Goal: Answer question/provide support

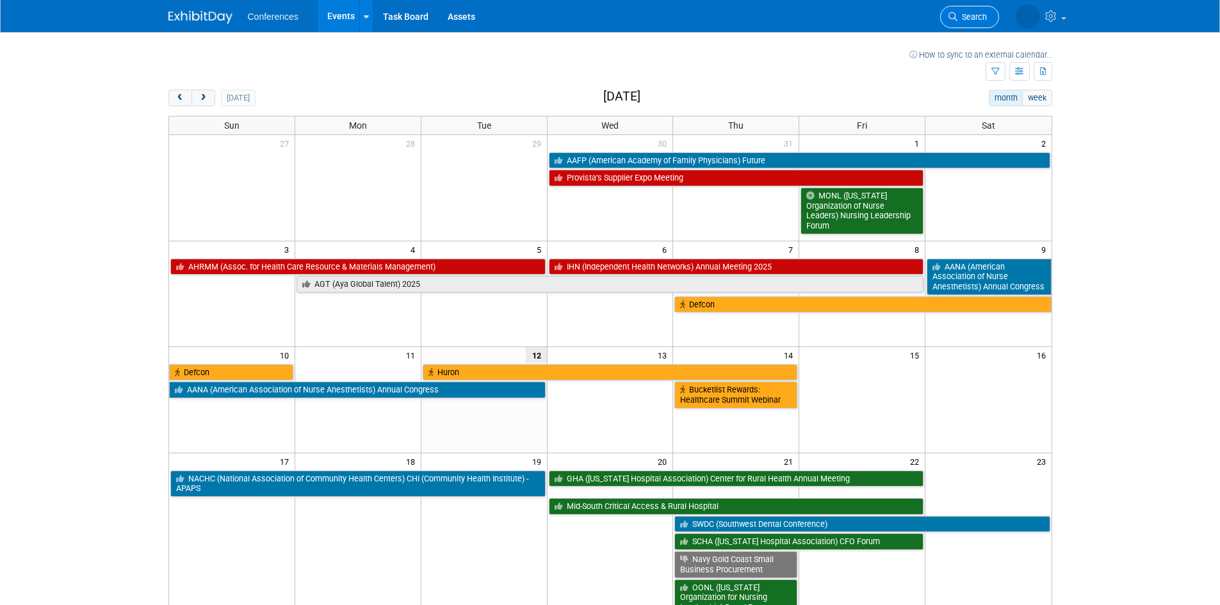
click at [952, 13] on icon at bounding box center [953, 16] width 9 height 9
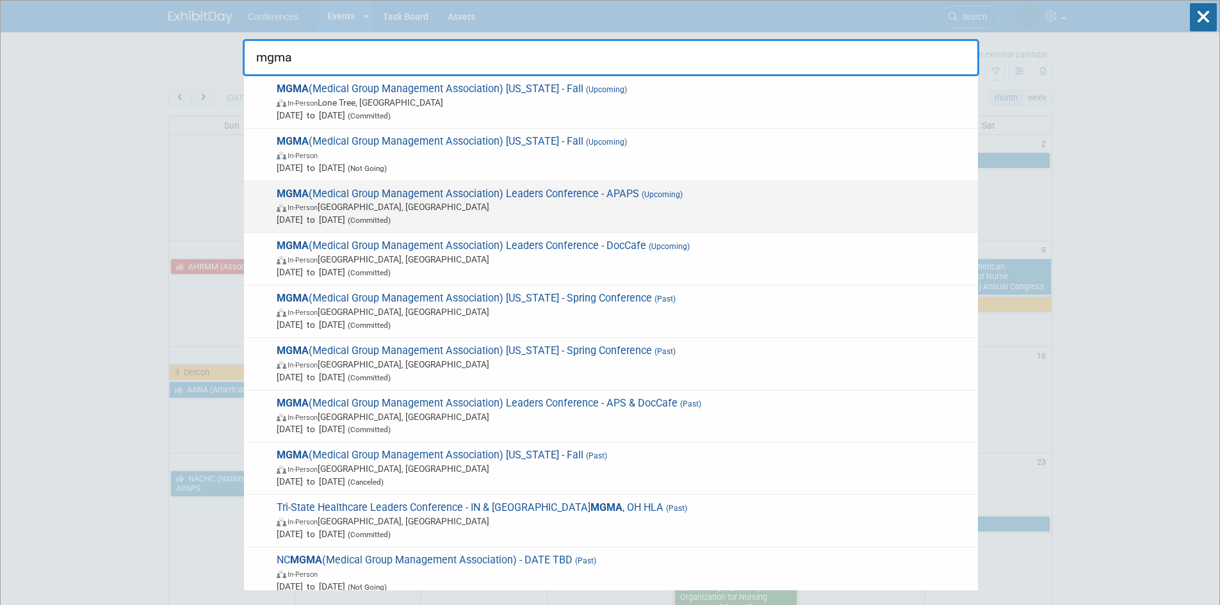
type input "mgma"
click at [542, 200] on span "MGMA (Medical Group Management Association) Leaders Conference - APAPS (Upcomin…" at bounding box center [622, 207] width 699 height 39
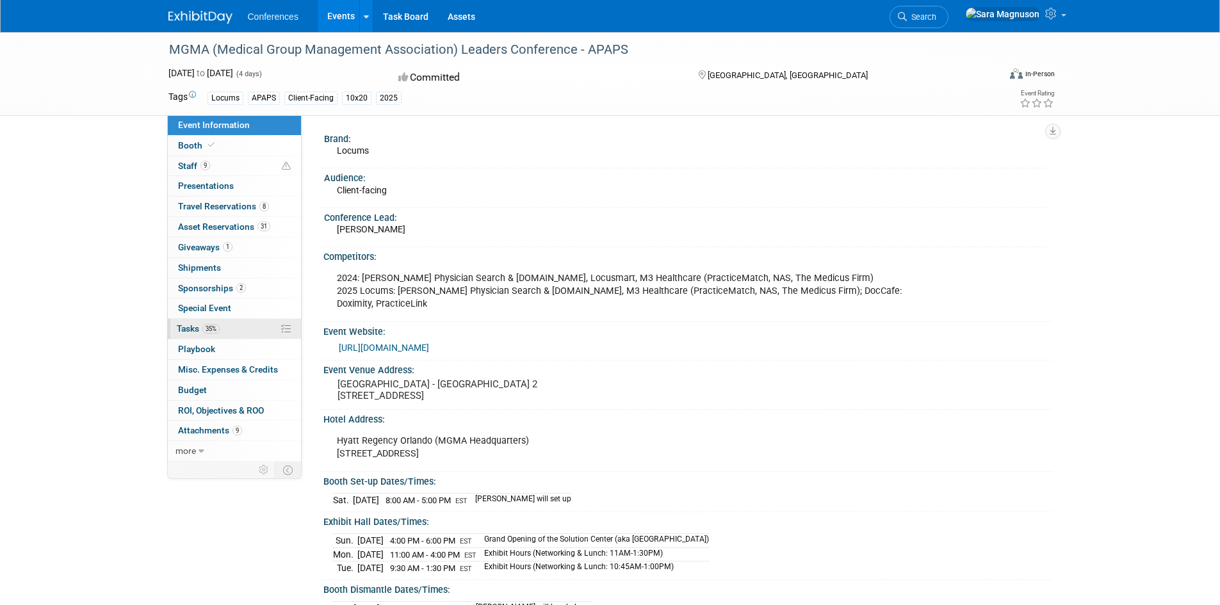
click at [248, 327] on link "35% Tasks 35%" at bounding box center [234, 329] width 133 height 20
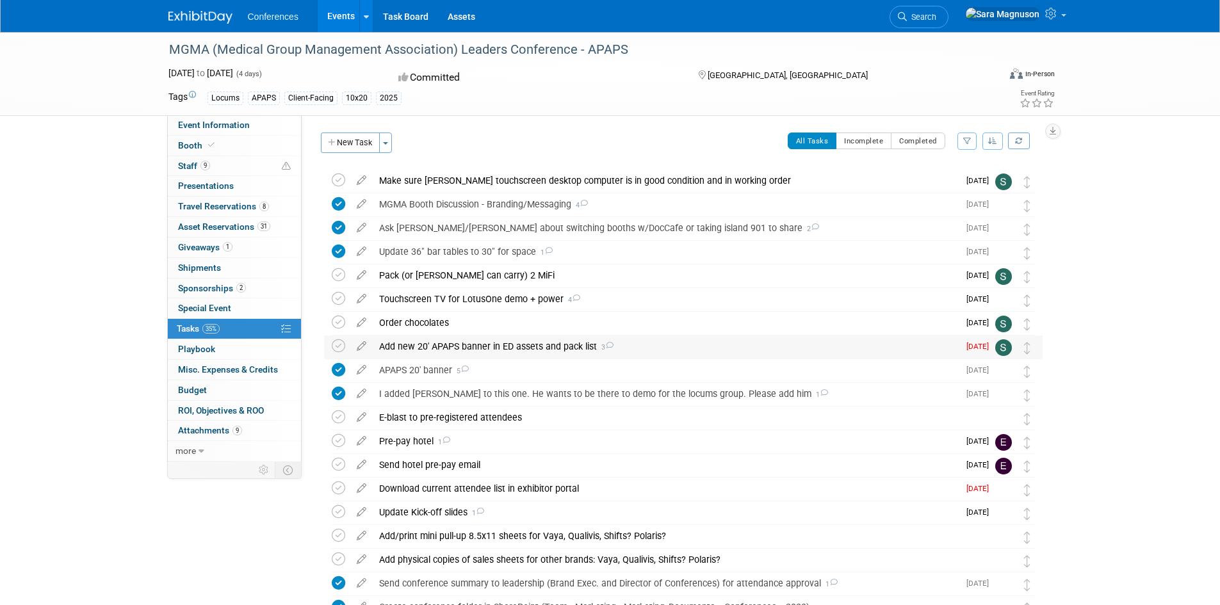
click at [470, 345] on div "Add new 20' APAPS banner in ED assets and pack list 3" at bounding box center [666, 347] width 586 height 22
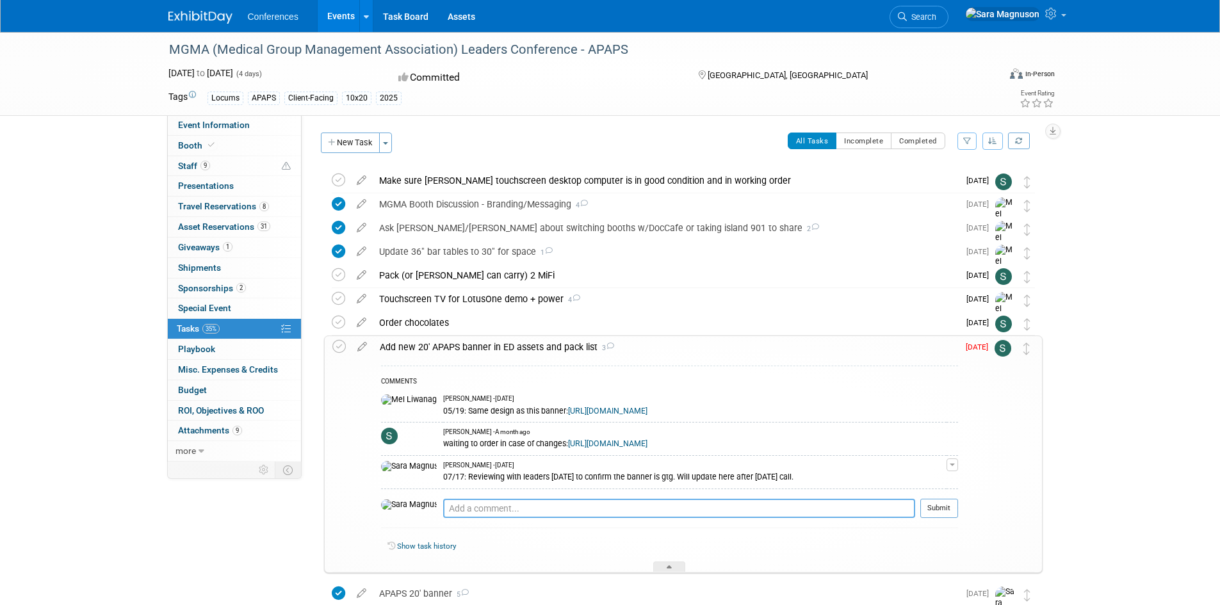
click at [443, 517] on textarea at bounding box center [679, 508] width 472 height 19
paste textarea "[URL][DOMAIN_NAME]"
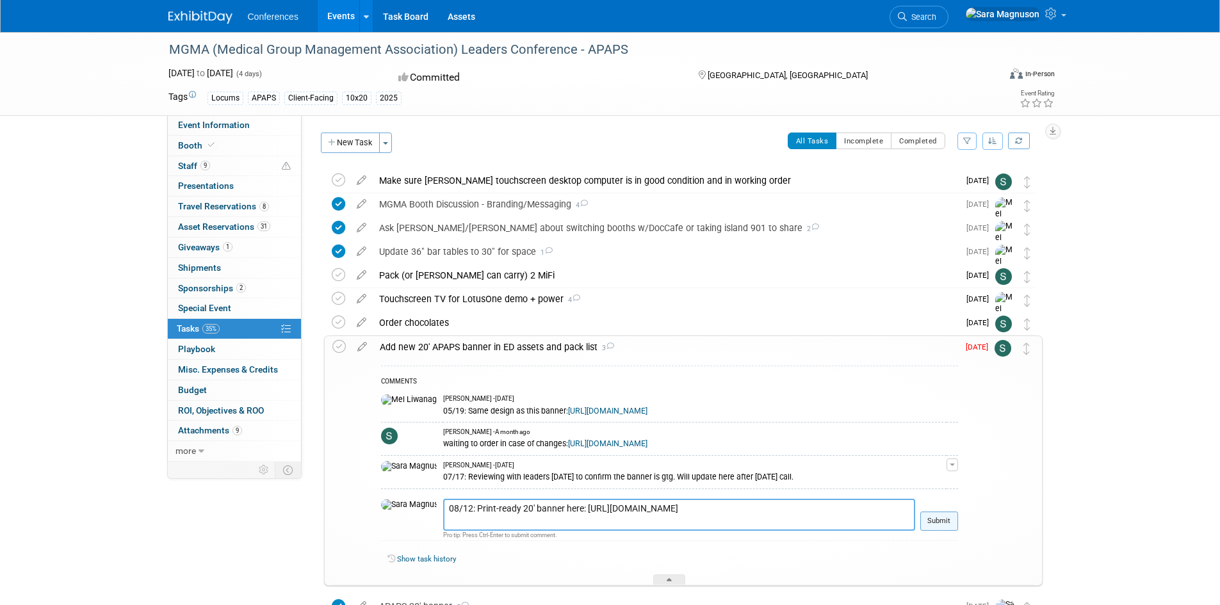
type textarea "08/12: Print-ready 20' banner here: [URL][DOMAIN_NAME]"
click at [935, 527] on button "Submit" at bounding box center [940, 521] width 38 height 19
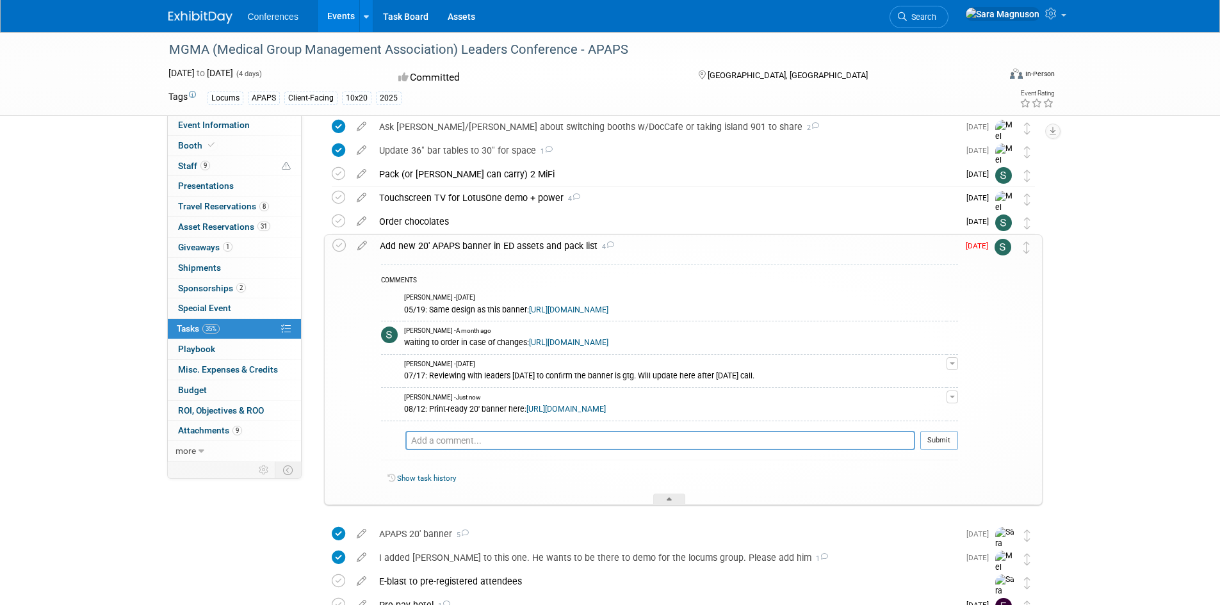
scroll to position [128, 0]
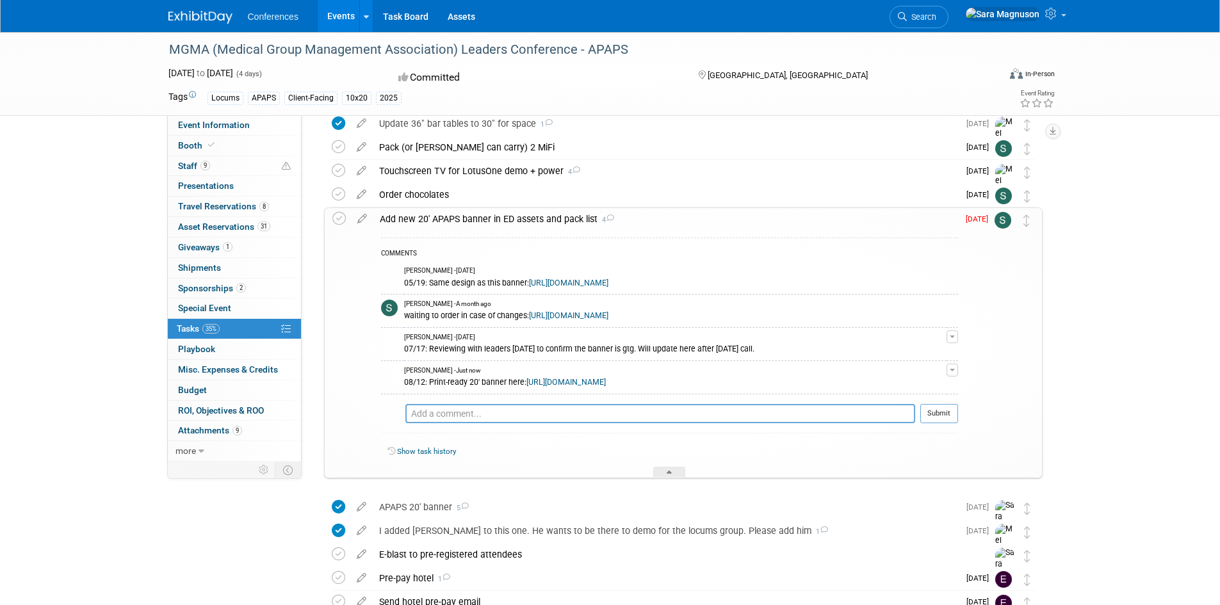
click at [564, 387] on link "[URL][DOMAIN_NAME]" at bounding box center [566, 382] width 79 height 9
